Goal: Information Seeking & Learning: Learn about a topic

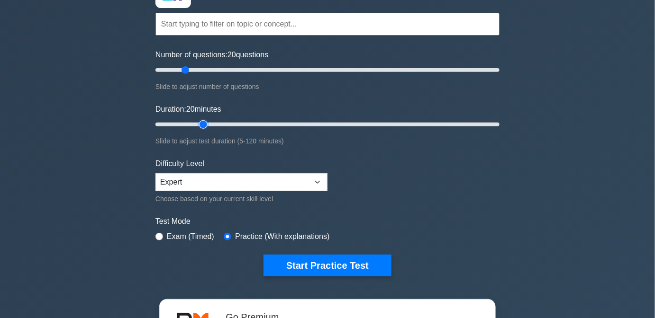
scroll to position [86, 0]
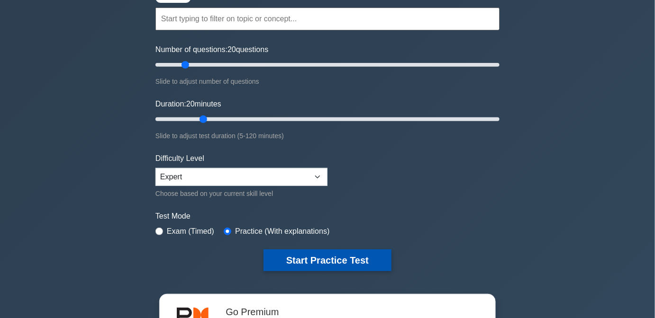
click at [334, 256] on button "Start Practice Test" at bounding box center [327, 261] width 128 height 22
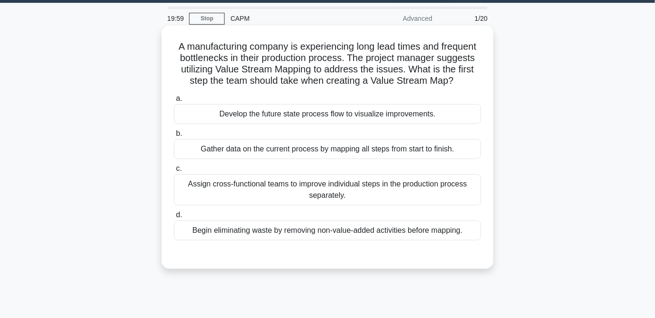
scroll to position [43, 0]
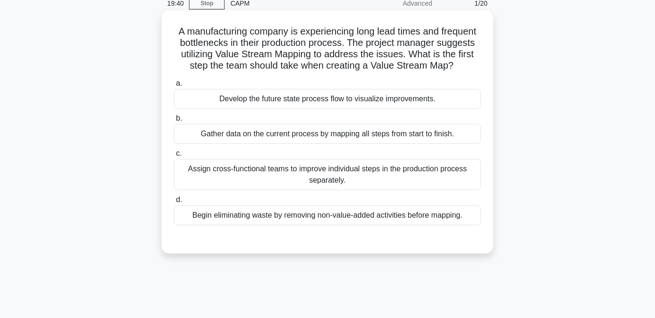
click at [352, 133] on div "Gather data on the current process by mapping all steps from start to finish." at bounding box center [327, 134] width 307 height 20
click at [174, 122] on input "b. Gather data on the current process by mapping all steps from start to finish." at bounding box center [174, 119] width 0 height 6
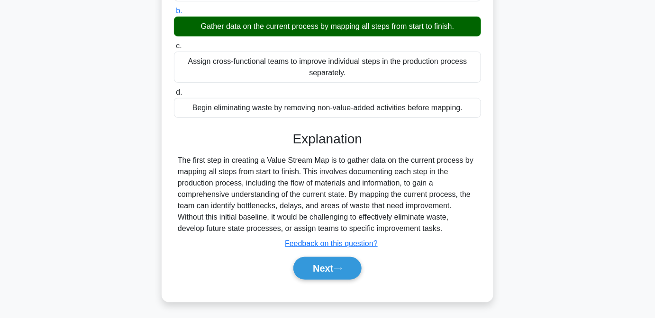
scroll to position [172, 0]
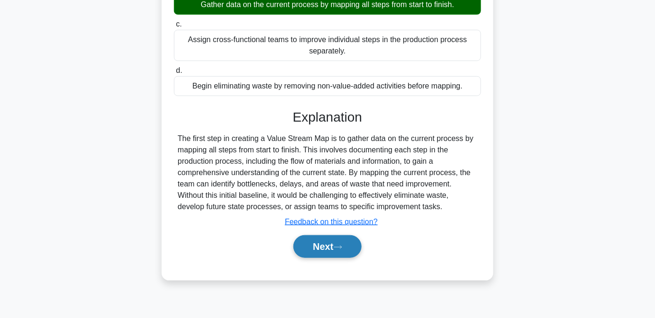
click at [316, 243] on button "Next" at bounding box center [327, 246] width 68 height 23
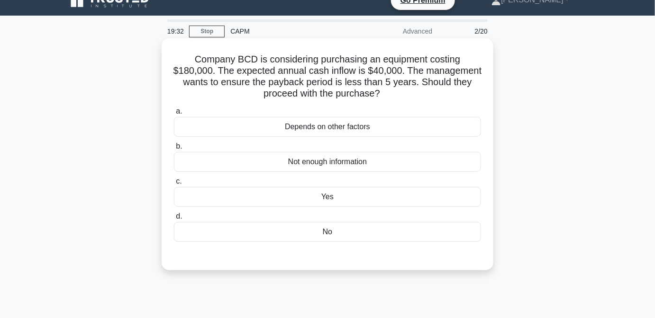
scroll to position [0, 0]
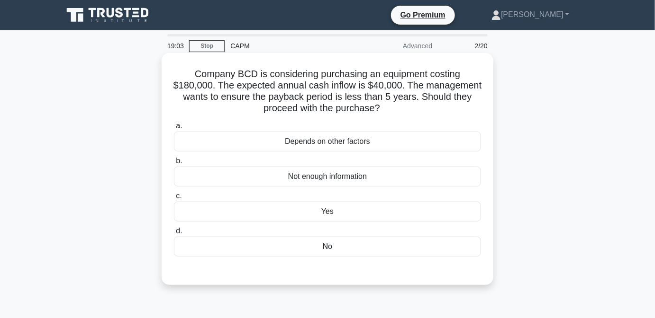
click at [356, 212] on div "Yes" at bounding box center [327, 212] width 307 height 20
click at [174, 199] on input "c. Yes" at bounding box center [174, 196] width 0 height 6
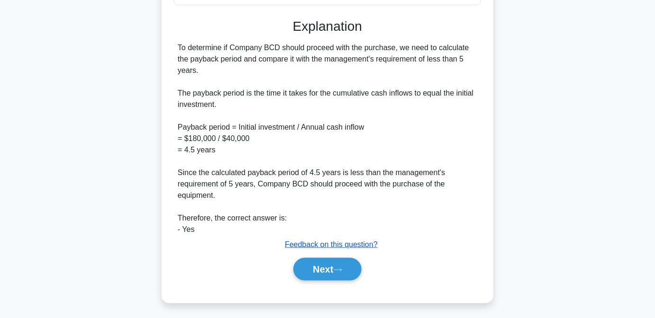
scroll to position [254, 0]
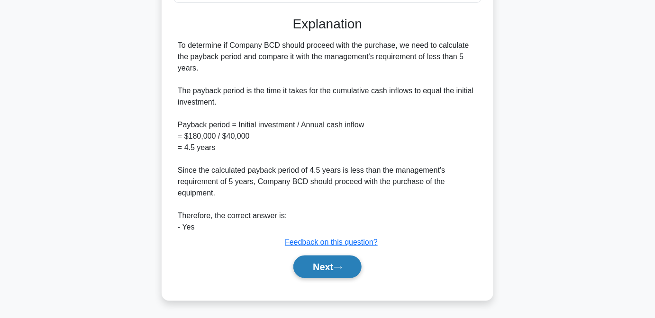
click at [336, 263] on button "Next" at bounding box center [327, 267] width 68 height 23
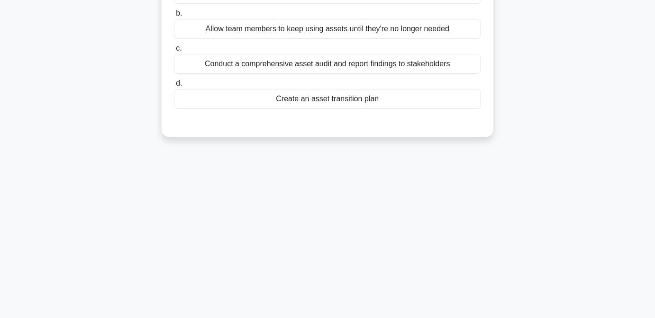
scroll to position [0, 0]
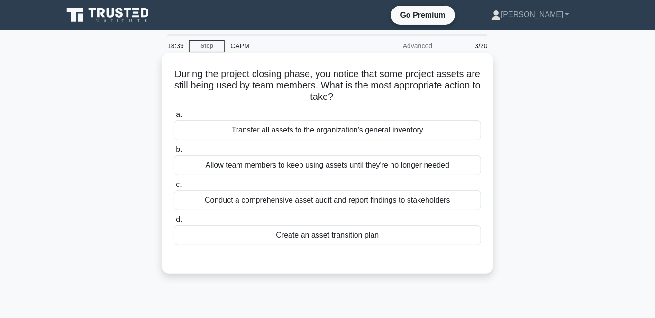
click at [406, 240] on div "Create an asset transition plan" at bounding box center [327, 235] width 307 height 20
click at [174, 223] on input "d. Create an asset transition plan" at bounding box center [174, 220] width 0 height 6
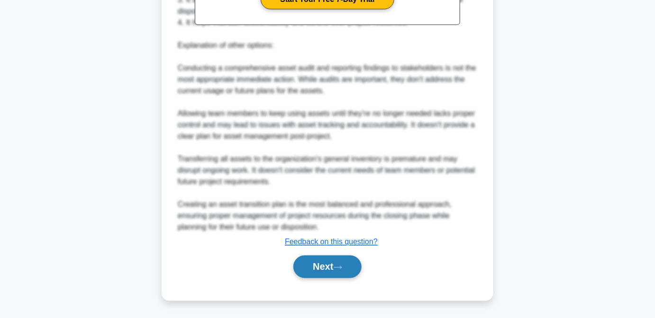
click at [340, 268] on icon at bounding box center [337, 267] width 9 height 5
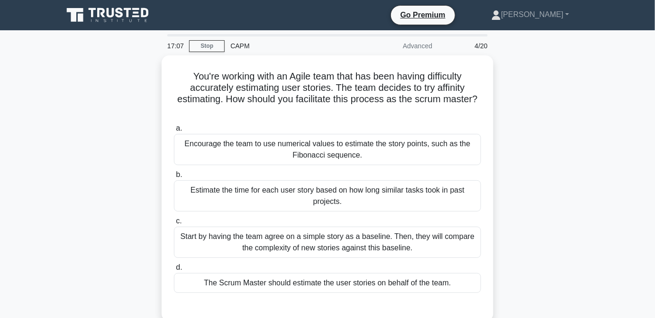
scroll to position [43, 0]
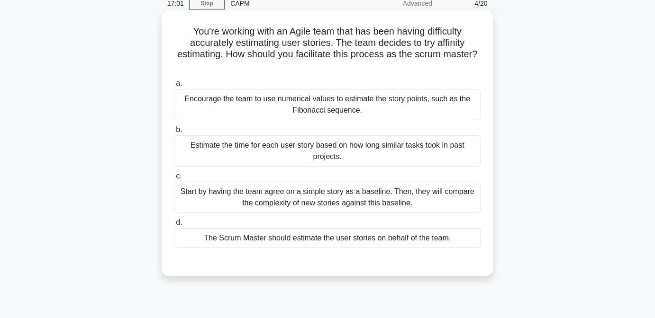
click at [359, 106] on div "Encourage the team to use numerical values to estimate the story points, such a…" at bounding box center [327, 104] width 307 height 31
click at [174, 87] on input "a. Encourage the team to use numerical values to estimate the story points, suc…" at bounding box center [174, 84] width 0 height 6
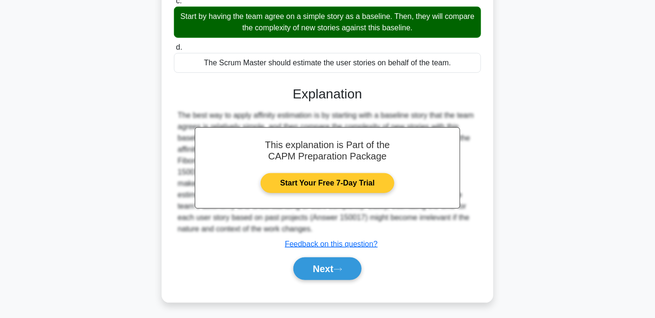
scroll to position [220, 0]
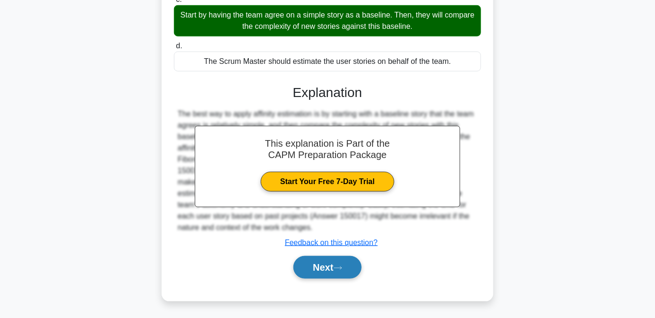
click at [332, 271] on button "Next" at bounding box center [327, 267] width 68 height 23
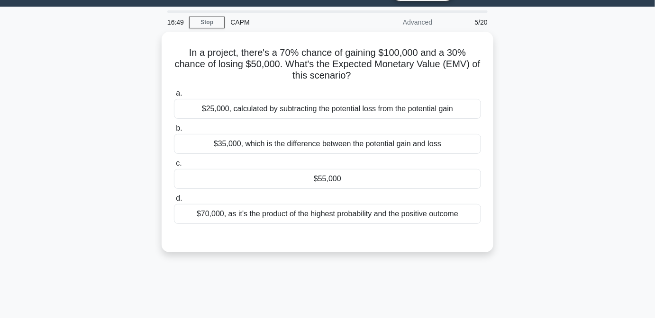
scroll to position [21, 0]
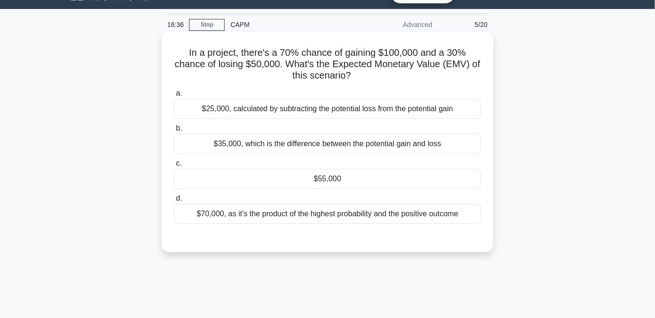
click at [357, 175] on div "$55,000" at bounding box center [327, 179] width 307 height 20
click at [174, 167] on input "c. $55,000" at bounding box center [174, 164] width 0 height 6
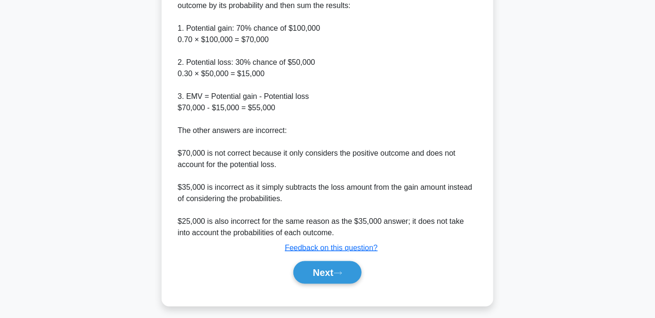
scroll to position [322, 0]
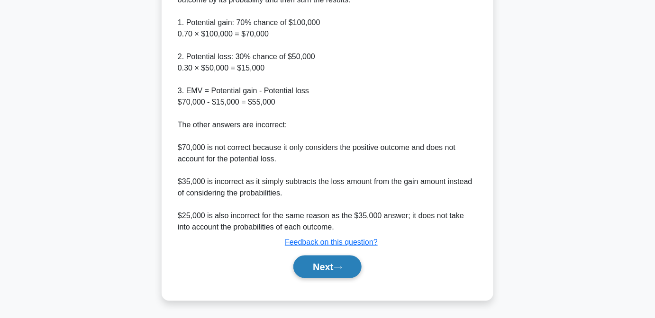
click at [350, 266] on button "Next" at bounding box center [327, 267] width 68 height 23
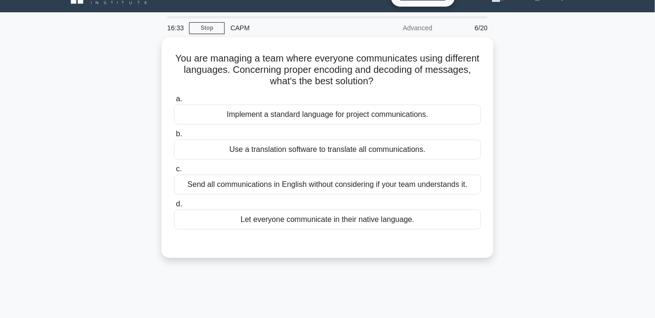
scroll to position [0, 0]
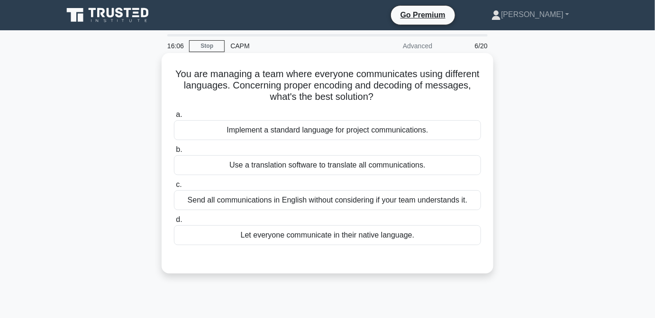
click at [318, 131] on div "Implement a standard language for project communications." at bounding box center [327, 130] width 307 height 20
click at [174, 118] on input "a. Implement a standard language for project communications." at bounding box center [174, 115] width 0 height 6
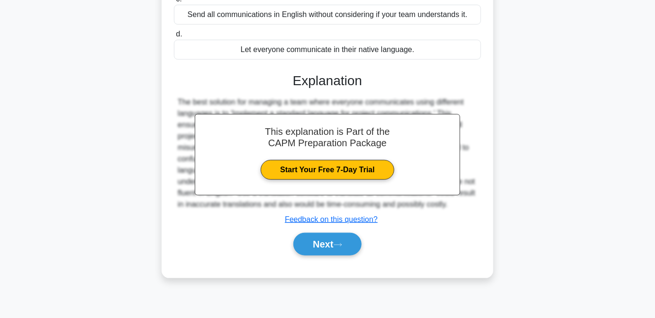
scroll to position [193, 0]
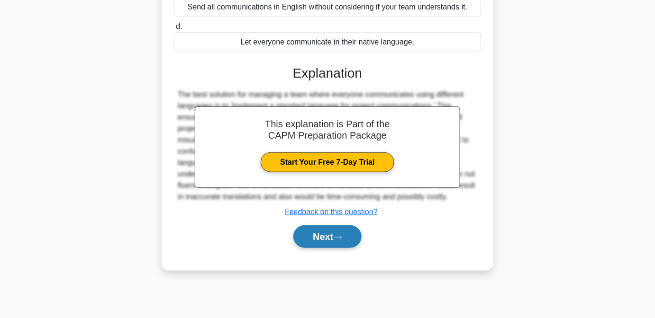
click at [347, 234] on button "Next" at bounding box center [327, 236] width 68 height 23
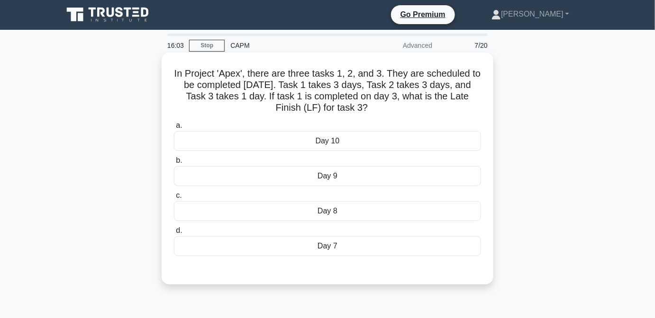
scroll to position [0, 0]
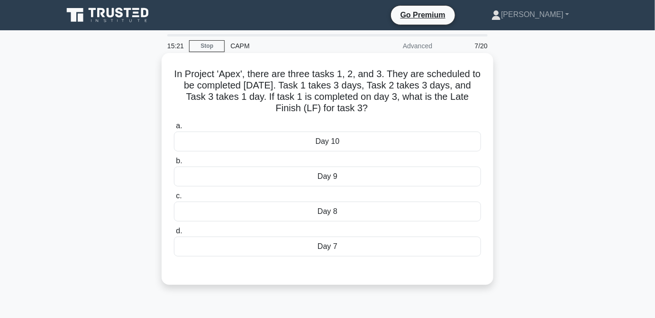
click at [342, 135] on div "Day 10" at bounding box center [327, 142] width 307 height 20
click at [174, 129] on input "a. Day 10" at bounding box center [174, 126] width 0 height 6
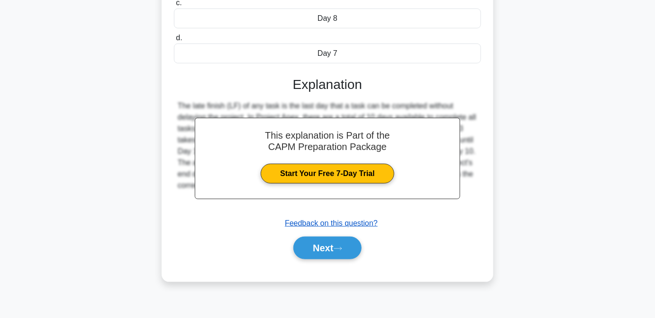
scroll to position [193, 0]
click at [339, 248] on icon at bounding box center [337, 248] width 9 height 5
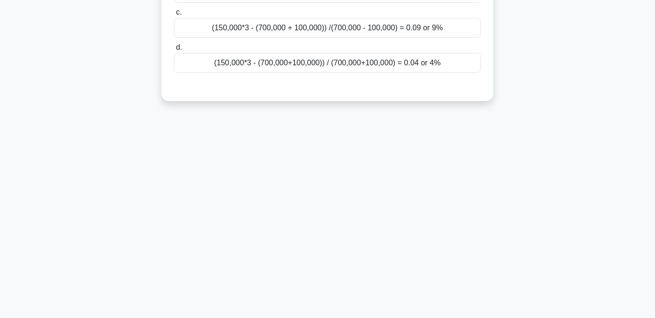
scroll to position [0, 0]
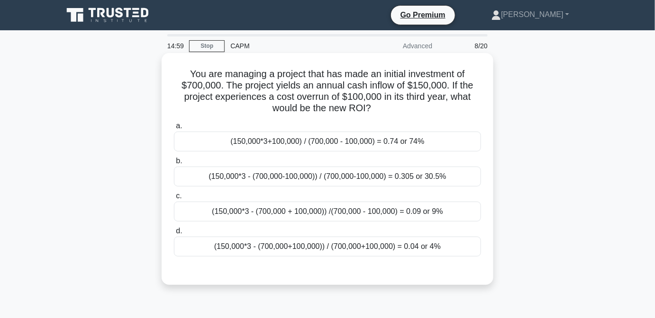
click at [358, 180] on div "(150,000*3 - (700,000-100,000)) / (700,000-100,000) = 0.305 or 30.5%" at bounding box center [327, 177] width 307 height 20
click at [174, 164] on input "b. (150,000*3 - (700,000-100,000)) / (700,000-100,000) = 0.305 or 30.5%" at bounding box center [174, 161] width 0 height 6
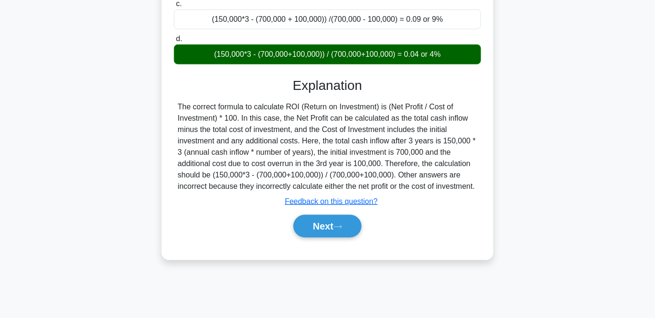
scroll to position [193, 0]
click at [327, 228] on button "Next" at bounding box center [327, 226] width 68 height 23
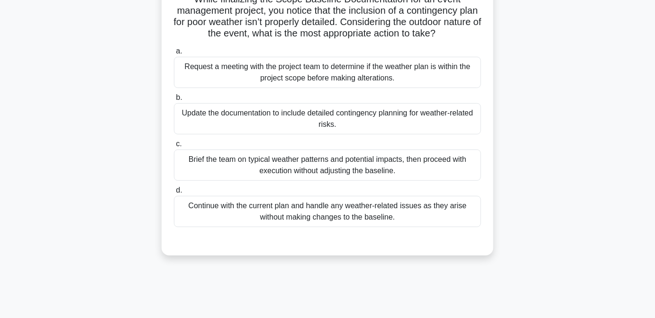
scroll to position [86, 0]
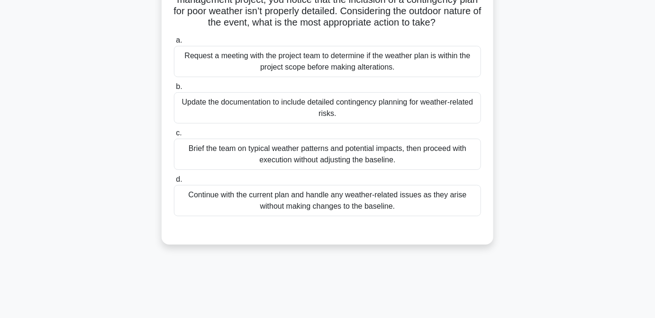
click at [390, 108] on div "Update the documentation to include detailed contingency planning for weather-r…" at bounding box center [327, 107] width 307 height 31
click at [174, 90] on input "b. Update the documentation to include detailed contingency planning for weathe…" at bounding box center [174, 87] width 0 height 6
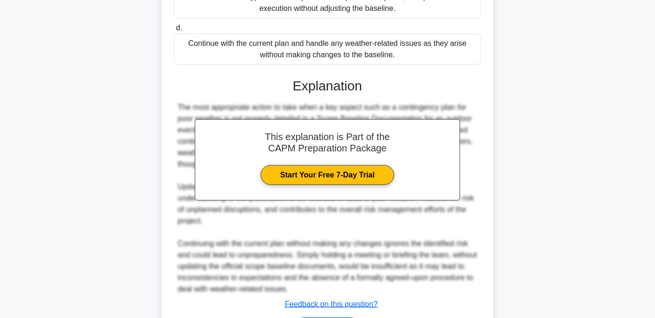
scroll to position [258, 0]
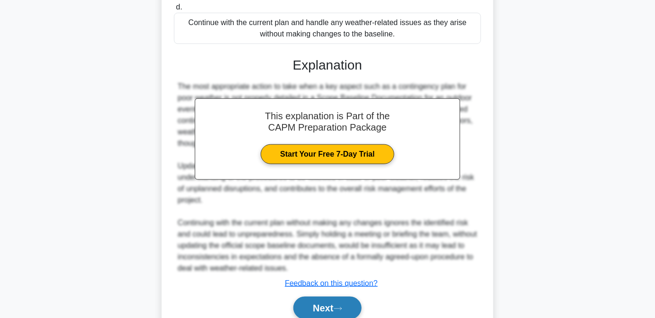
click at [330, 309] on button "Next" at bounding box center [327, 308] width 68 height 23
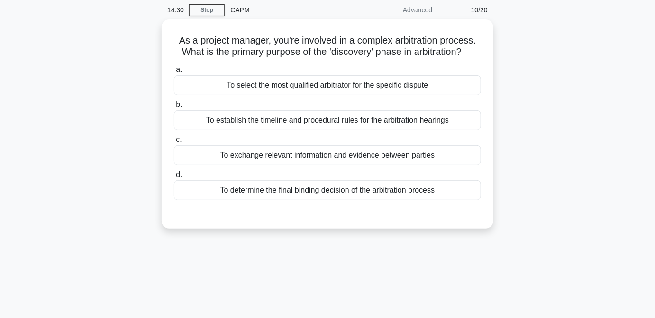
scroll to position [21, 0]
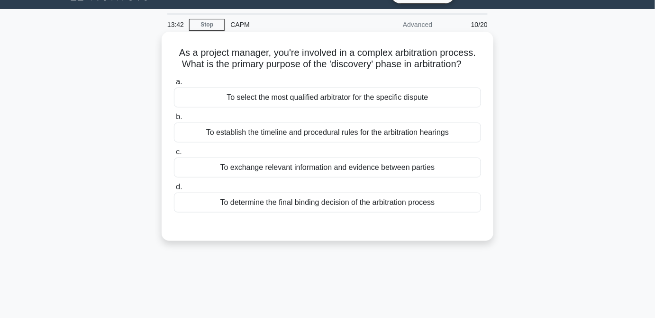
click at [295, 130] on div "To establish the timeline and procedural rules for the arbitration hearings" at bounding box center [327, 133] width 307 height 20
click at [174, 120] on input "b. To establish the timeline and procedural rules for the arbitration hearings" at bounding box center [174, 117] width 0 height 6
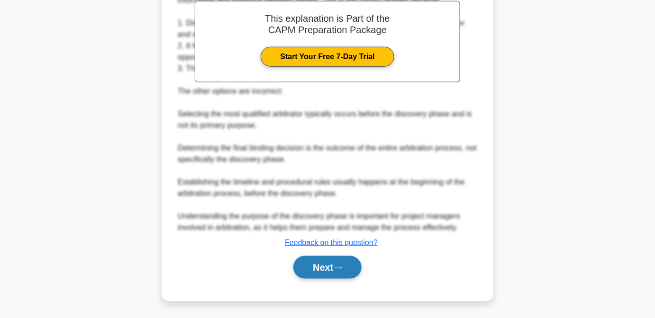
click at [325, 262] on button "Next" at bounding box center [327, 267] width 68 height 23
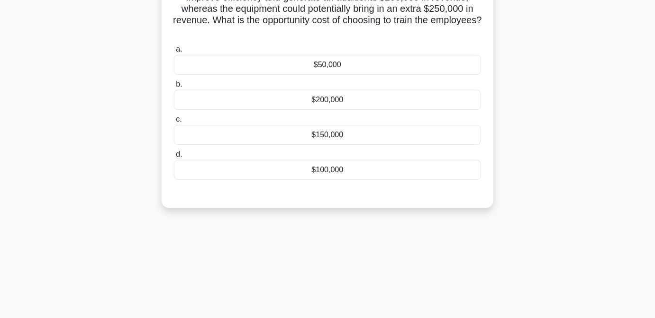
scroll to position [0, 0]
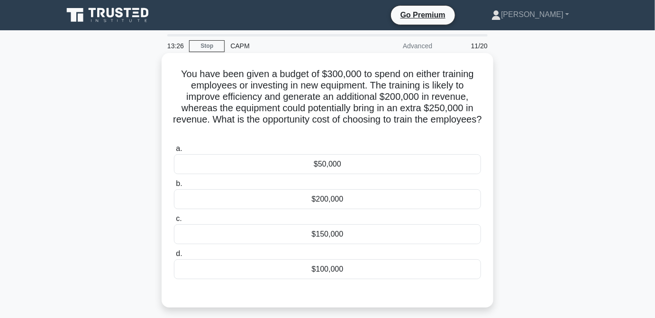
click at [364, 162] on div "$50,000" at bounding box center [327, 164] width 307 height 20
click at [174, 152] on input "a. $50,000" at bounding box center [174, 149] width 0 height 6
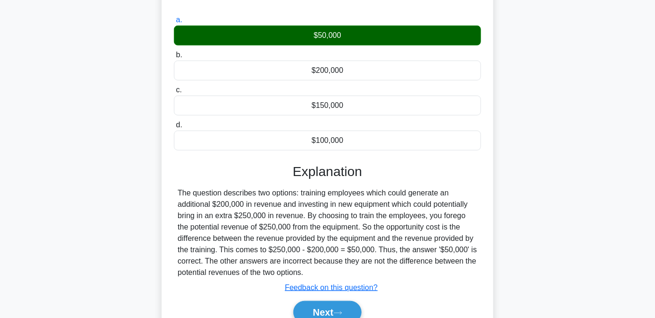
scroll to position [129, 0]
click at [358, 309] on button "Next" at bounding box center [327, 312] width 68 height 23
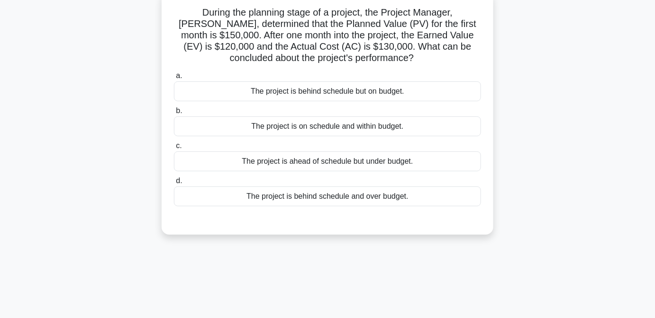
scroll to position [0, 0]
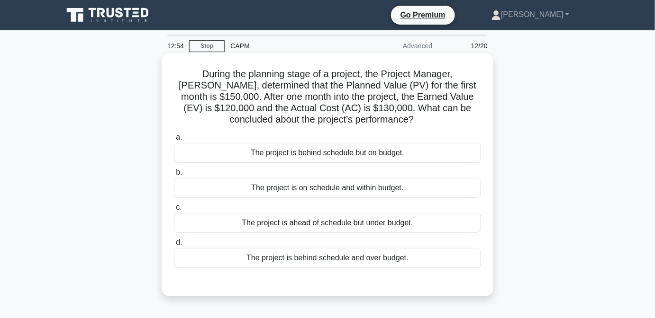
click at [351, 161] on div "The project is behind schedule but on budget." at bounding box center [327, 153] width 307 height 20
click at [174, 141] on input "a. The project is behind schedule but on budget." at bounding box center [174, 138] width 0 height 6
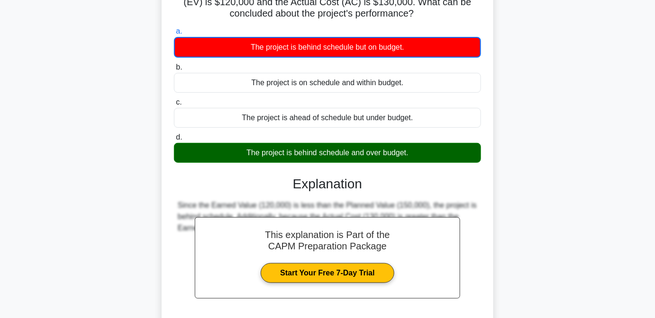
scroll to position [172, 0]
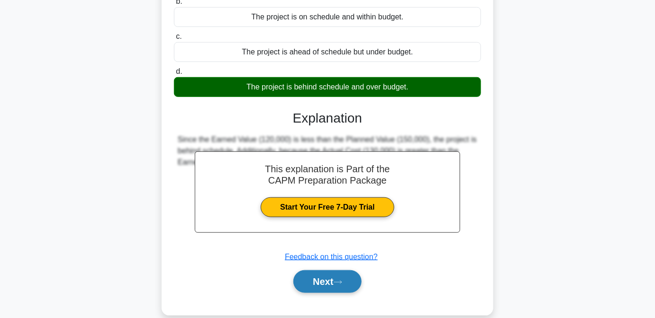
click at [341, 284] on icon at bounding box center [337, 282] width 9 height 5
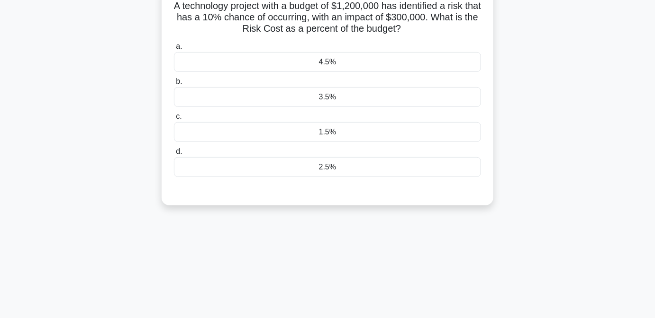
scroll to position [0, 0]
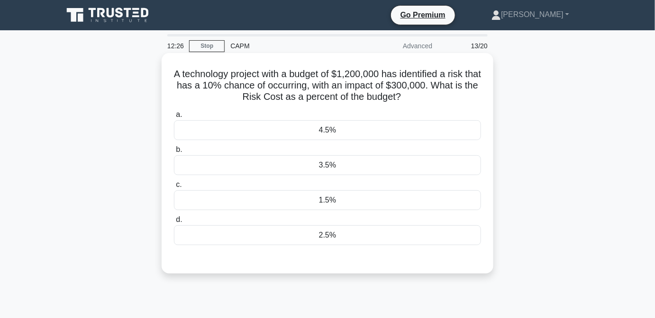
click at [346, 234] on div "2.5%" at bounding box center [327, 235] width 307 height 20
click at [174, 223] on input "d. 2.5%" at bounding box center [174, 220] width 0 height 6
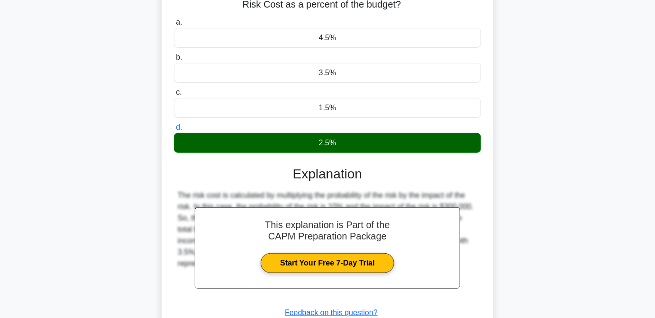
scroll to position [193, 0]
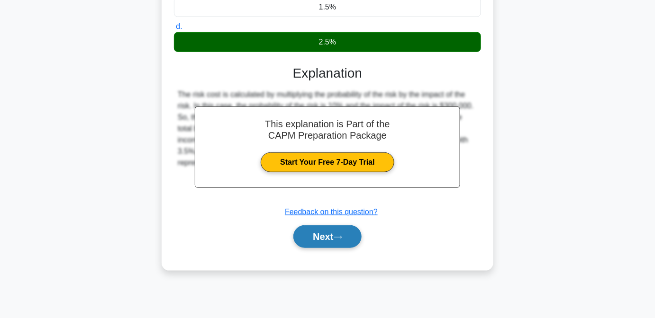
click at [333, 240] on button "Next" at bounding box center [327, 236] width 68 height 23
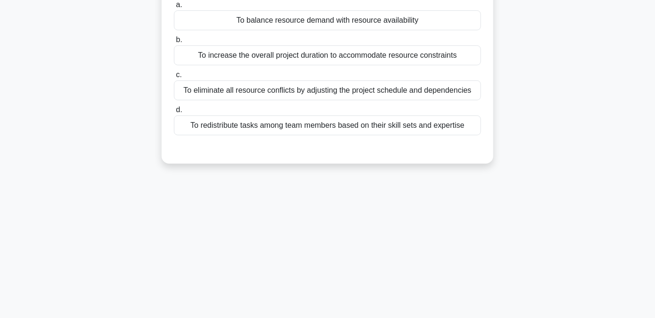
scroll to position [0, 0]
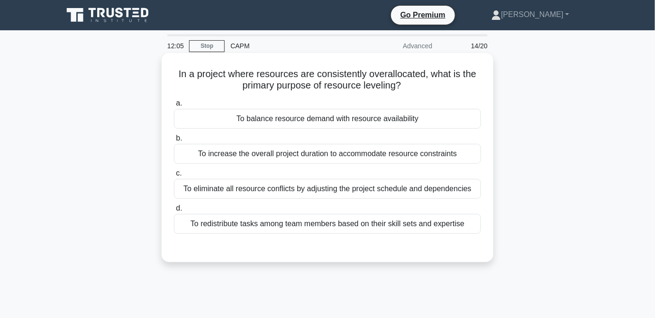
click at [345, 126] on div "To balance resource demand with resource availability" at bounding box center [327, 119] width 307 height 20
click at [334, 126] on div "To balance resource demand with resource availability" at bounding box center [327, 119] width 307 height 20
click at [174, 107] on input "a. To balance resource demand with resource availability" at bounding box center [174, 103] width 0 height 6
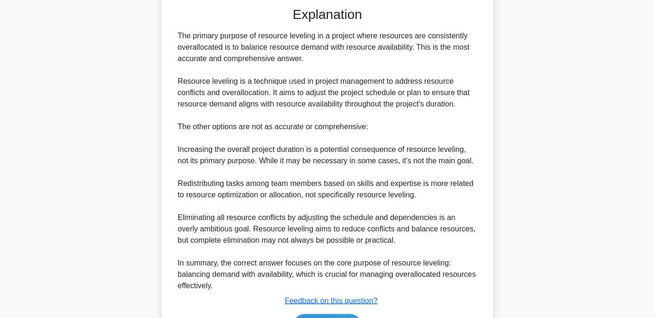
scroll to position [299, 0]
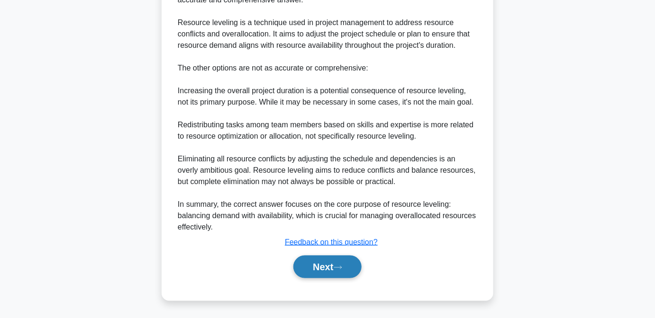
click at [325, 266] on button "Next" at bounding box center [327, 267] width 68 height 23
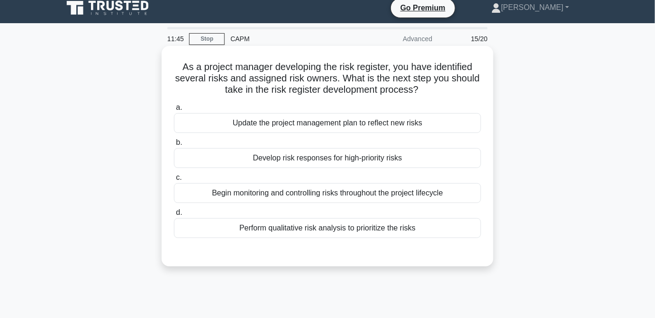
scroll to position [0, 0]
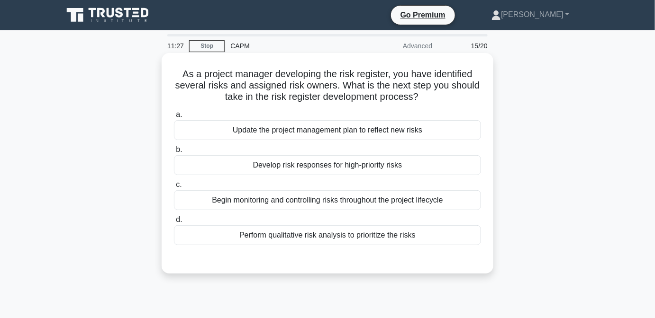
click at [297, 167] on div "Develop risk responses for high-priority risks" at bounding box center [327, 165] width 307 height 20
click at [174, 153] on input "b. Develop risk responses for high-priority risks" at bounding box center [174, 150] width 0 height 6
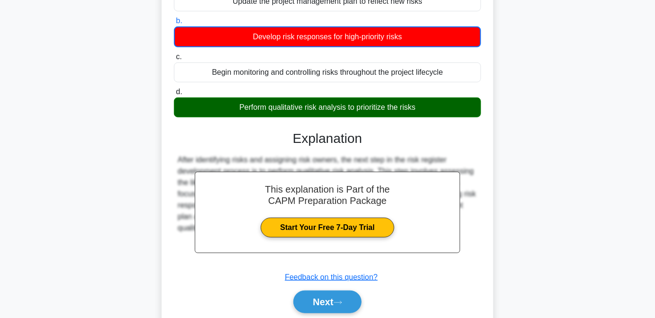
scroll to position [193, 0]
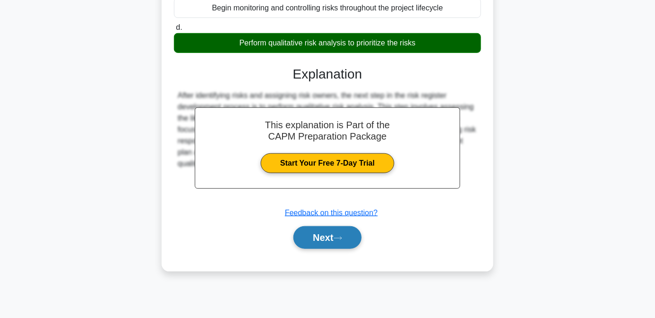
click at [338, 241] on button "Next" at bounding box center [327, 237] width 68 height 23
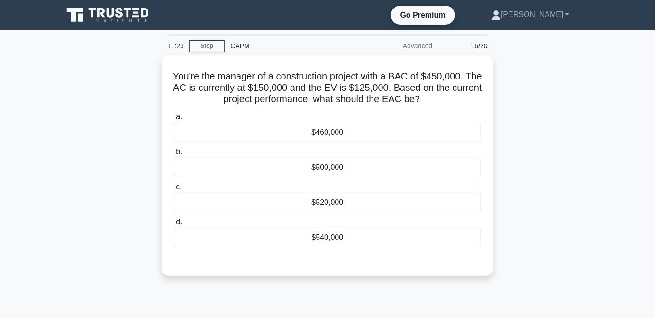
scroll to position [0, 0]
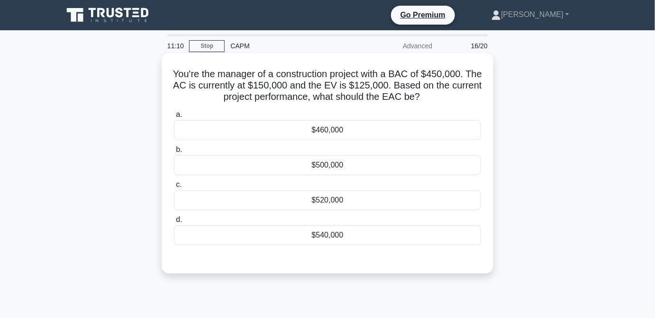
click at [356, 198] on div "$520,000" at bounding box center [327, 200] width 307 height 20
click at [174, 188] on input "c. $520,000" at bounding box center [174, 185] width 0 height 6
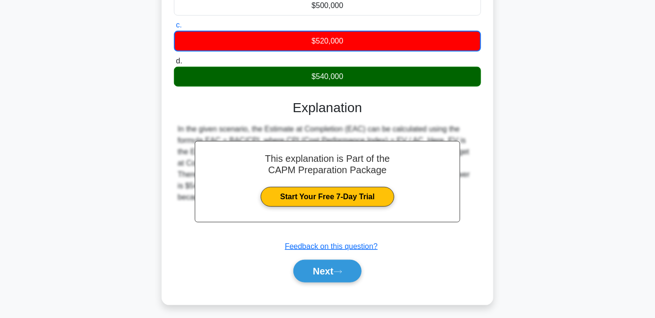
scroll to position [193, 0]
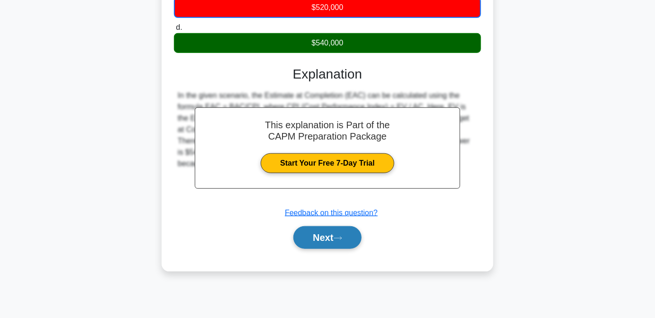
click at [341, 233] on button "Next" at bounding box center [327, 237] width 68 height 23
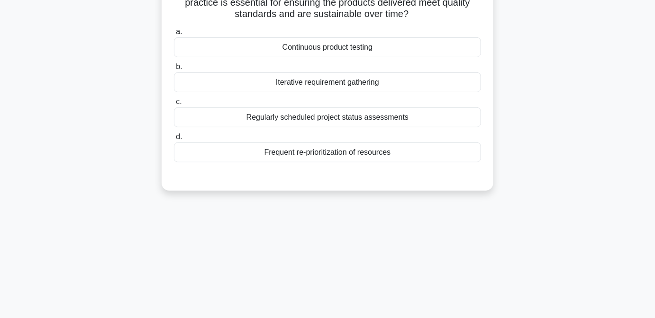
scroll to position [0, 0]
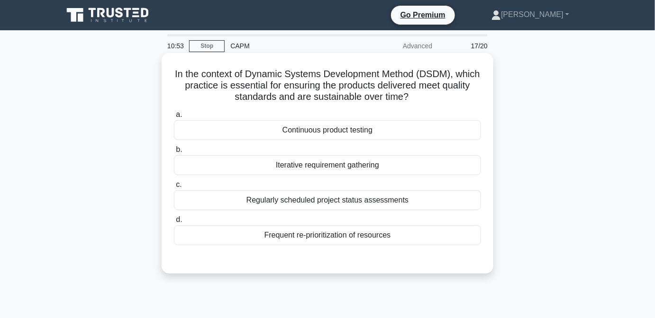
click at [405, 129] on div "Continuous product testing" at bounding box center [327, 130] width 307 height 20
click at [174, 118] on input "a. Continuous product testing" at bounding box center [174, 115] width 0 height 6
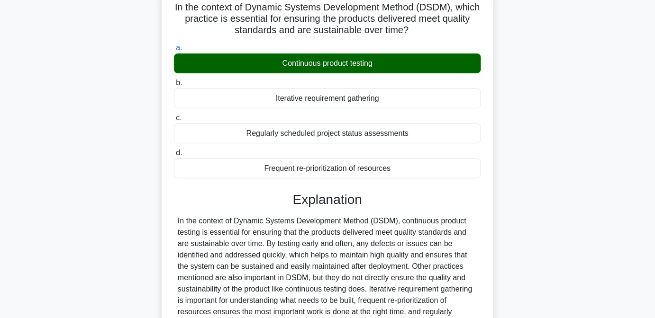
scroll to position [193, 0]
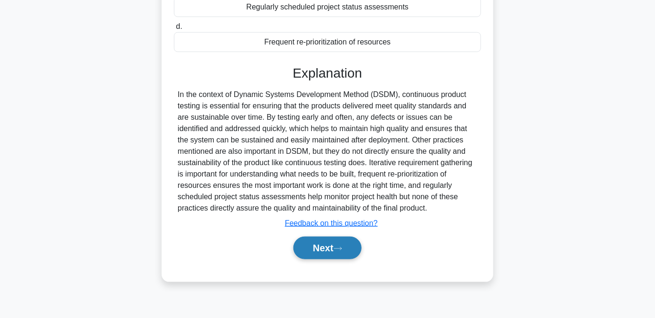
click at [346, 245] on button "Next" at bounding box center [327, 248] width 68 height 23
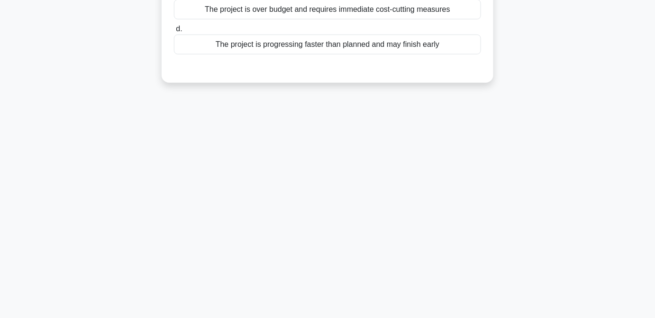
scroll to position [0, 0]
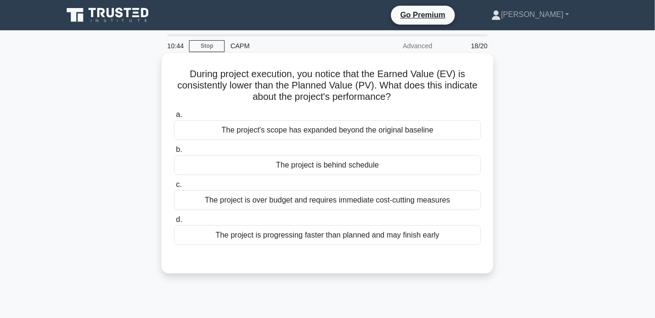
click at [342, 168] on div "The project is behind schedule" at bounding box center [327, 165] width 307 height 20
click at [174, 153] on input "b. The project is behind schedule" at bounding box center [174, 150] width 0 height 6
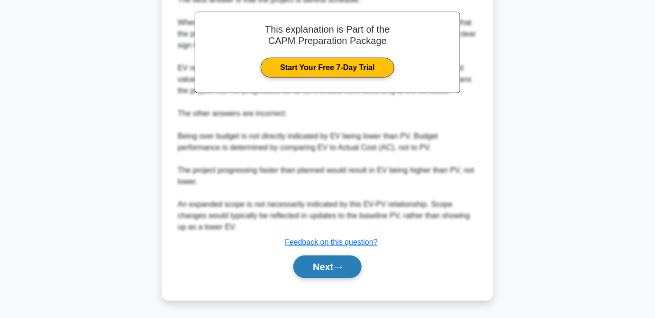
click at [331, 260] on button "Next" at bounding box center [327, 267] width 68 height 23
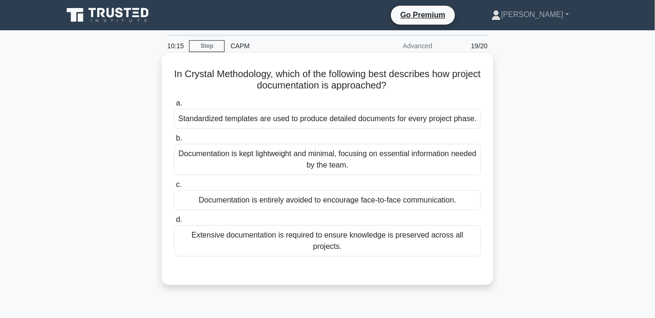
click at [346, 157] on div "Documentation is kept lightweight and minimal, focusing on essential informatio…" at bounding box center [327, 159] width 307 height 31
click at [174, 142] on input "b. Documentation is kept lightweight and minimal, focusing on essential informa…" at bounding box center [174, 138] width 0 height 6
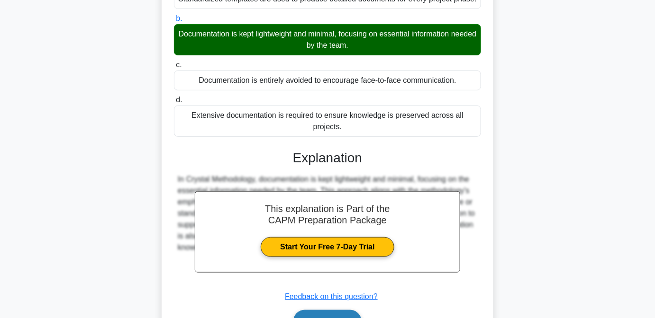
scroll to position [193, 0]
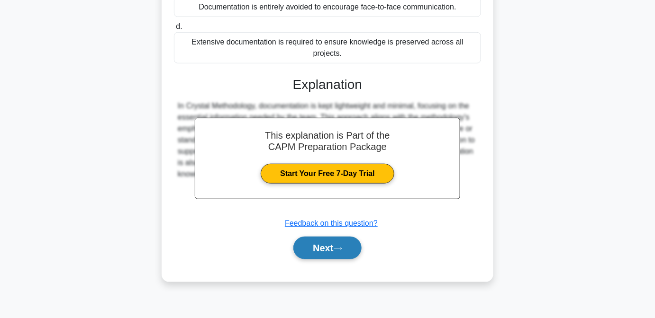
click at [353, 238] on button "Next" at bounding box center [327, 248] width 68 height 23
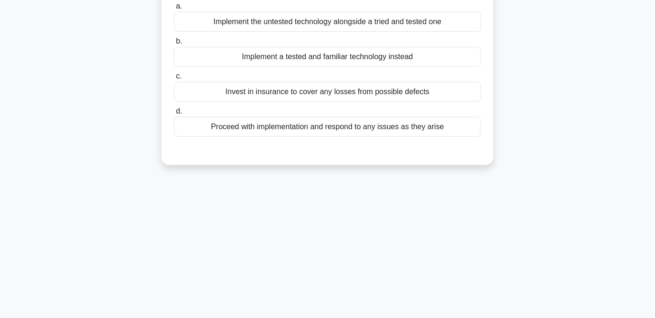
scroll to position [0, 0]
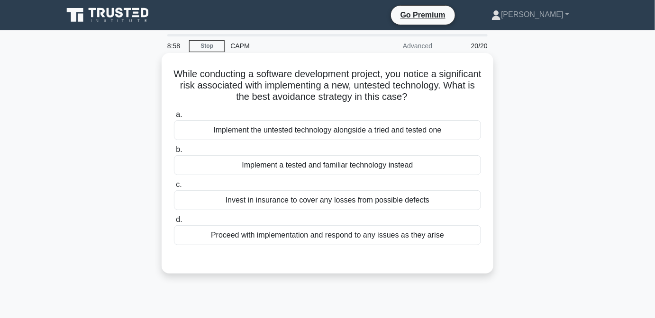
click at [313, 241] on div "Proceed with implementation and respond to any issues as they arise" at bounding box center [327, 235] width 307 height 20
click at [174, 223] on input "d. Proceed with implementation and respond to any issues as they arise" at bounding box center [174, 220] width 0 height 6
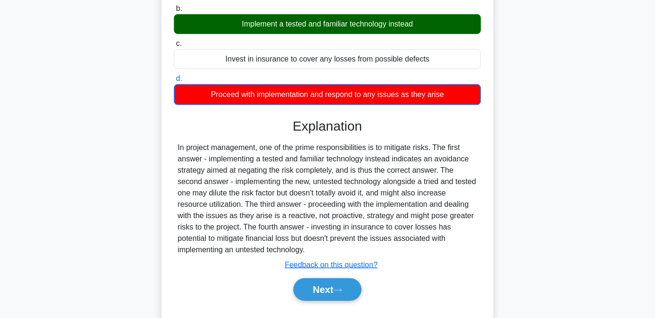
scroll to position [193, 0]
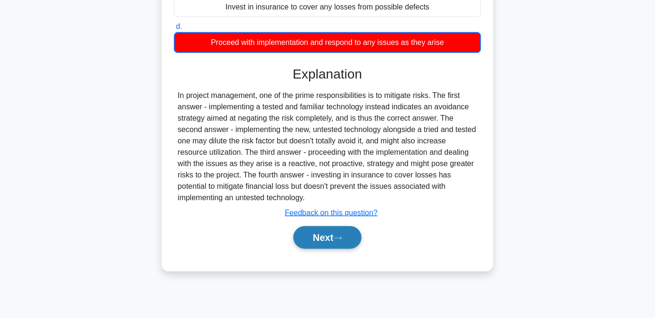
click at [323, 238] on button "Next" at bounding box center [327, 237] width 68 height 23
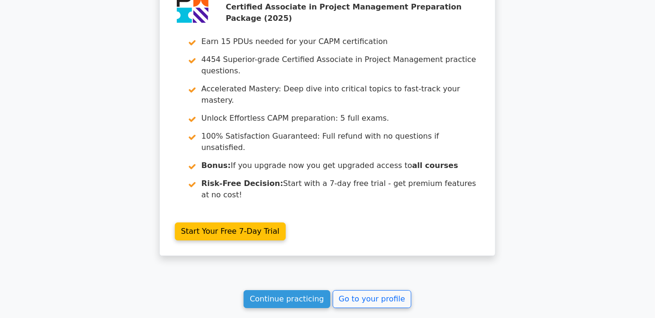
scroll to position [2030, 0]
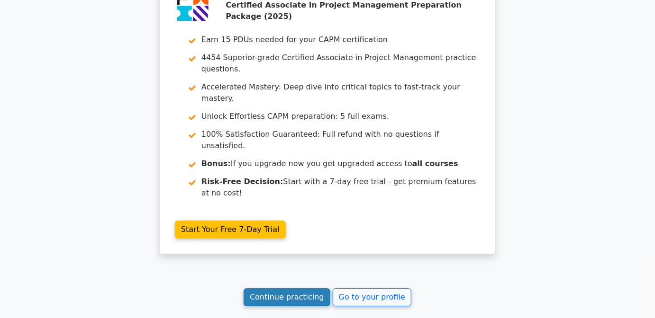
click at [298, 288] on link "Continue practicing" at bounding box center [286, 297] width 87 height 18
